Goal: Information Seeking & Learning: Learn about a topic

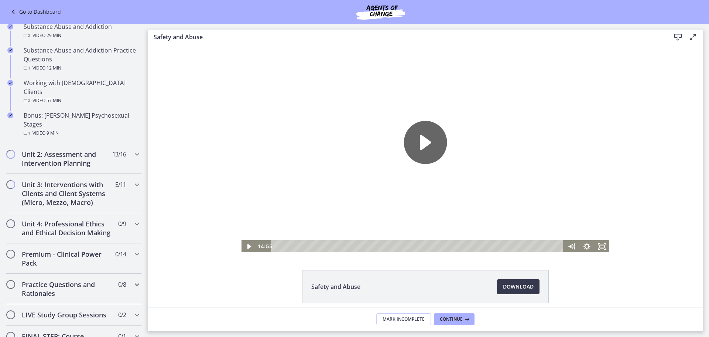
scroll to position [480, 0]
click at [122, 175] on div "Unit 3: Interventions with Clients and Client Systems (Micro, Mezzo, Macro) 5 /…" at bounding box center [74, 192] width 136 height 39
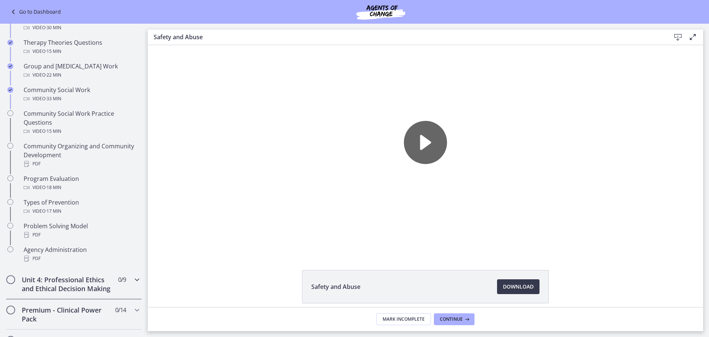
scroll to position [296, 0]
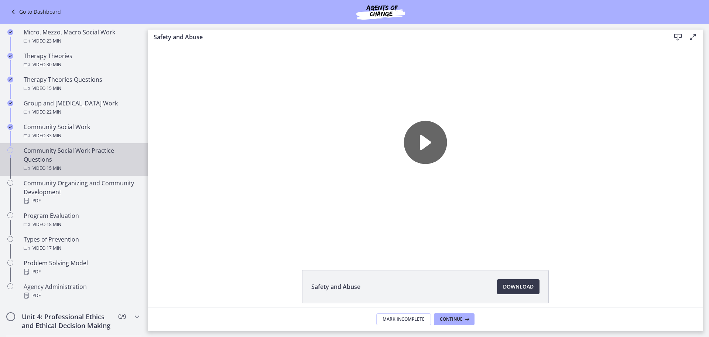
click at [52, 154] on div "Community Social Work Practice Questions Video · 15 min" at bounding box center [81, 159] width 115 height 27
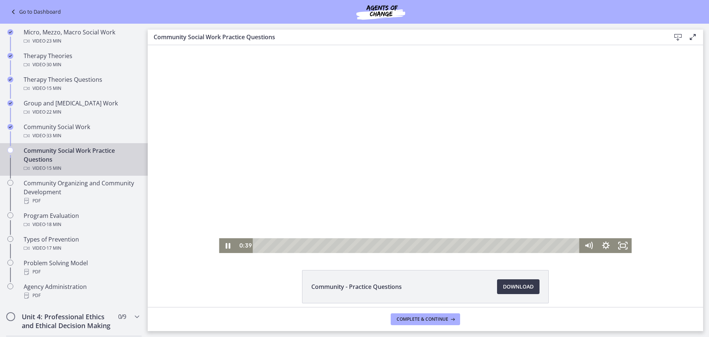
click at [287, 163] on div at bounding box center [425, 149] width 413 height 208
click at [623, 248] on icon "Fullscreen" at bounding box center [623, 245] width 17 height 15
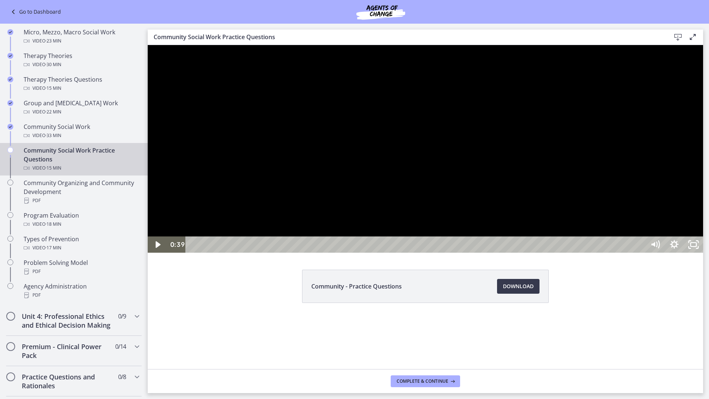
click at [551, 231] on div at bounding box center [426, 149] width 556 height 208
click at [557, 253] on div at bounding box center [426, 149] width 556 height 208
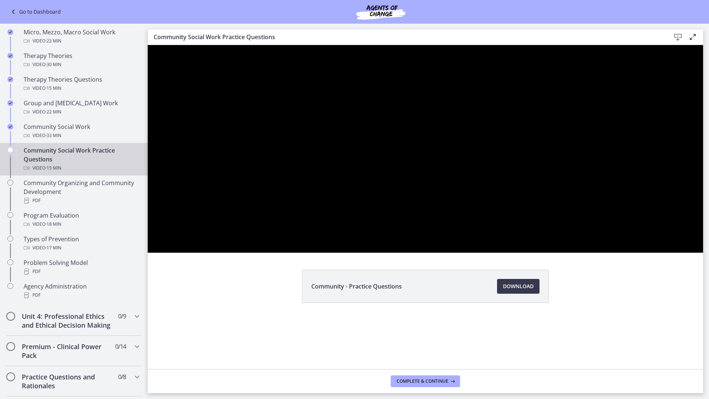
click at [557, 253] on div at bounding box center [426, 149] width 556 height 208
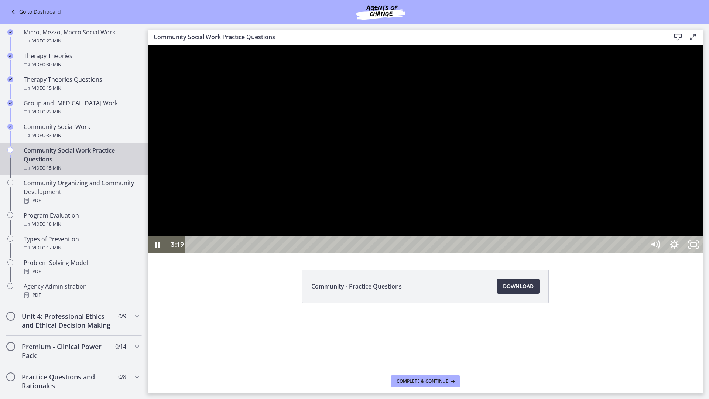
click at [384, 167] on div at bounding box center [426, 149] width 556 height 208
click at [295, 157] on div at bounding box center [426, 149] width 556 height 208
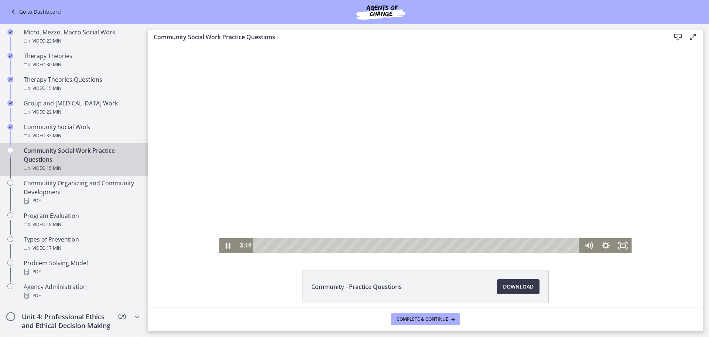
click at [355, 131] on div at bounding box center [425, 149] width 413 height 208
